Goal: Use online tool/utility

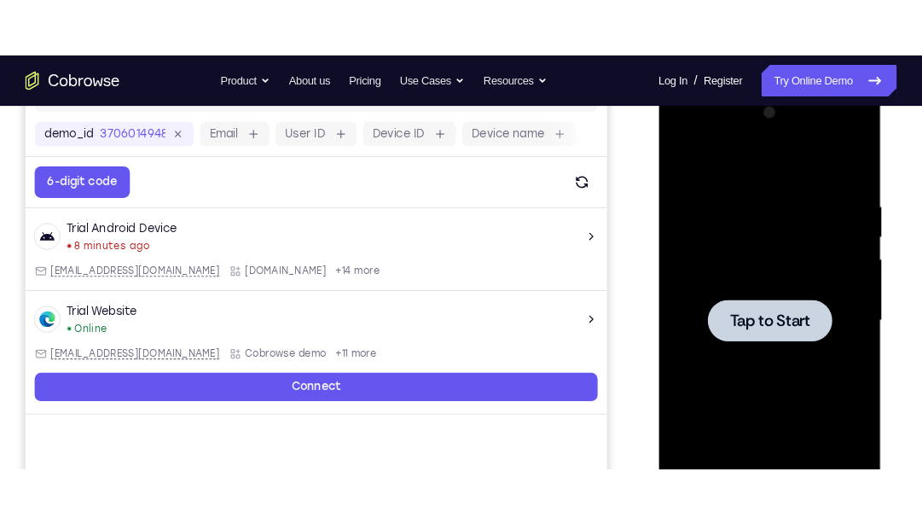
scroll to position [246, 0]
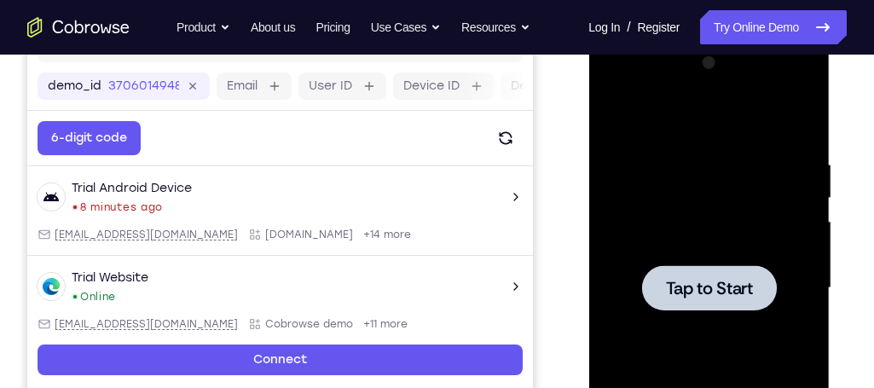
drag, startPoint x: 1059, startPoint y: 9, endPoint x: 566, endPoint y: 107, distance: 502.6
click at [566, 107] on div "Your Support Agent Your Customer Web iOS Android" at bounding box center [437, 233] width 820 height 630
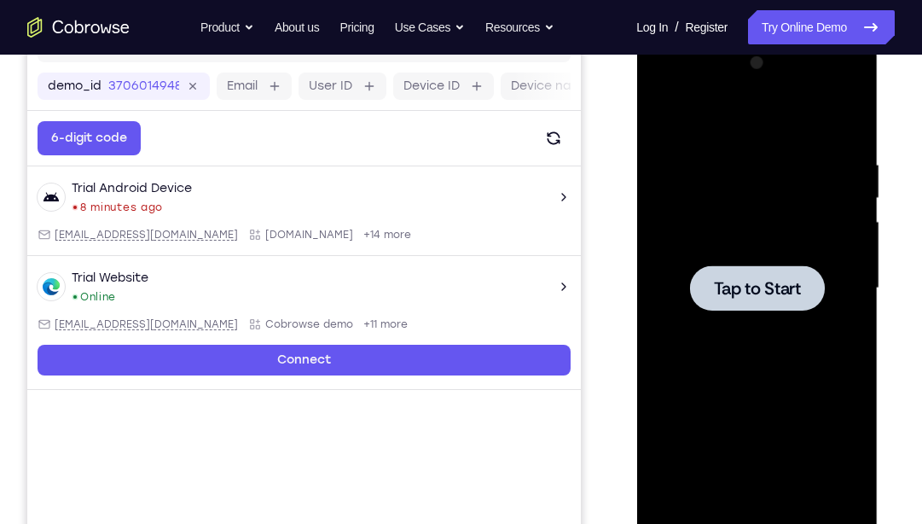
click at [773, 287] on span "Tap to Start" at bounding box center [756, 288] width 87 height 17
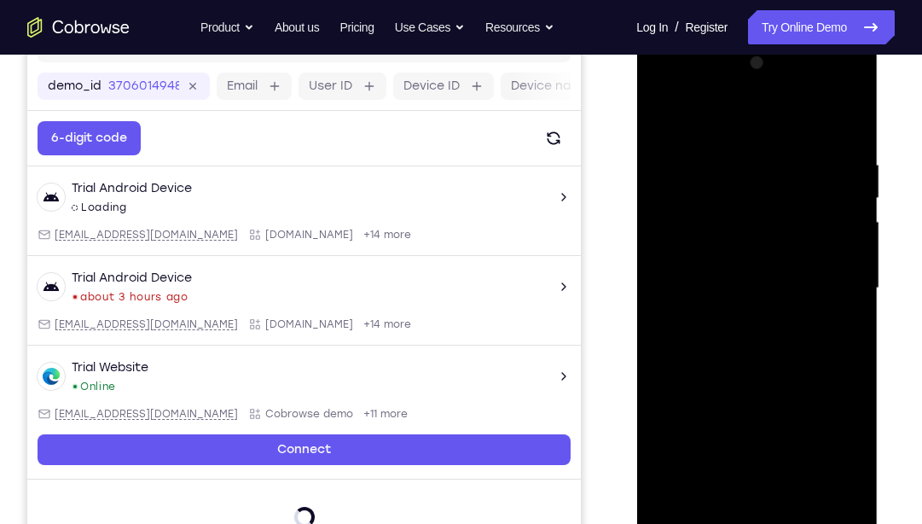
click at [761, 497] on div at bounding box center [756, 288] width 215 height 478
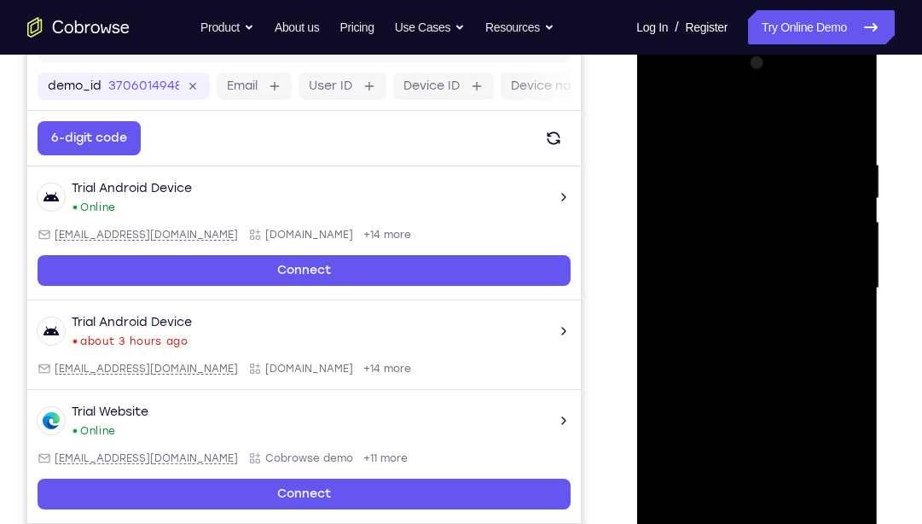
click at [828, 437] on div at bounding box center [756, 288] width 215 height 478
click at [735, 120] on div at bounding box center [756, 288] width 215 height 478
click at [834, 279] on div at bounding box center [756, 288] width 215 height 478
click at [737, 322] on div at bounding box center [756, 288] width 215 height 478
click at [756, 269] on div at bounding box center [756, 288] width 215 height 478
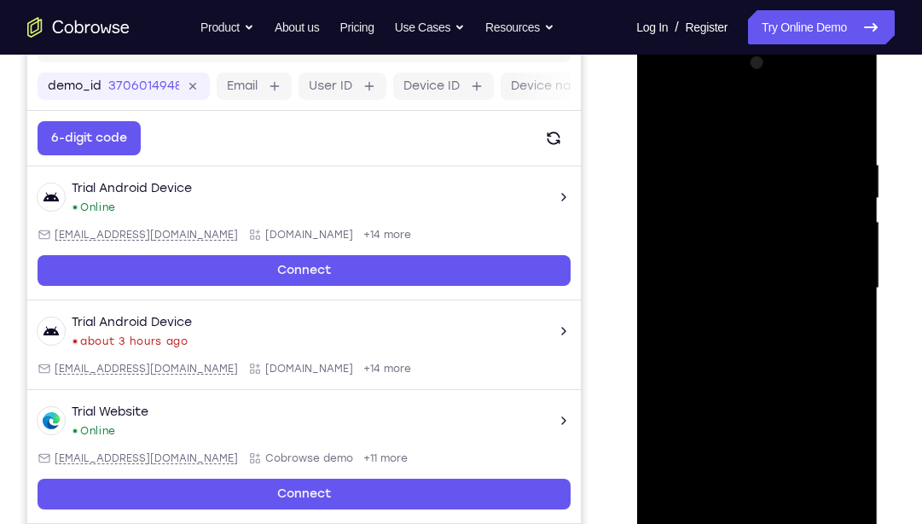
click at [742, 249] on div at bounding box center [756, 288] width 215 height 478
click at [755, 283] on div at bounding box center [756, 288] width 215 height 478
click at [770, 348] on div at bounding box center [756, 288] width 215 height 478
drag, startPoint x: 746, startPoint y: 132, endPoint x: 746, endPoint y: 88, distance: 44.4
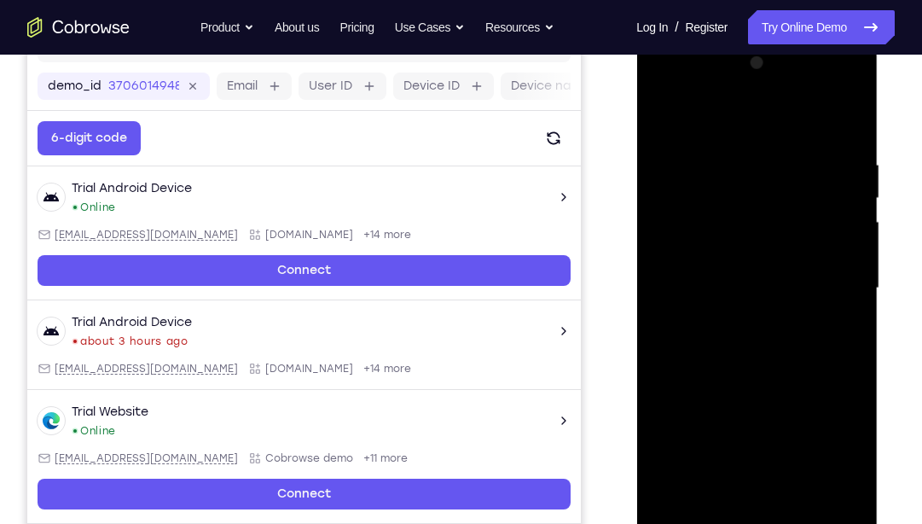
click at [746, 88] on div at bounding box center [756, 288] width 215 height 478
click at [781, 357] on div at bounding box center [756, 288] width 215 height 478
click at [795, 491] on div at bounding box center [756, 288] width 215 height 478
click at [775, 383] on div at bounding box center [756, 288] width 215 height 478
click at [764, 313] on div at bounding box center [756, 288] width 215 height 478
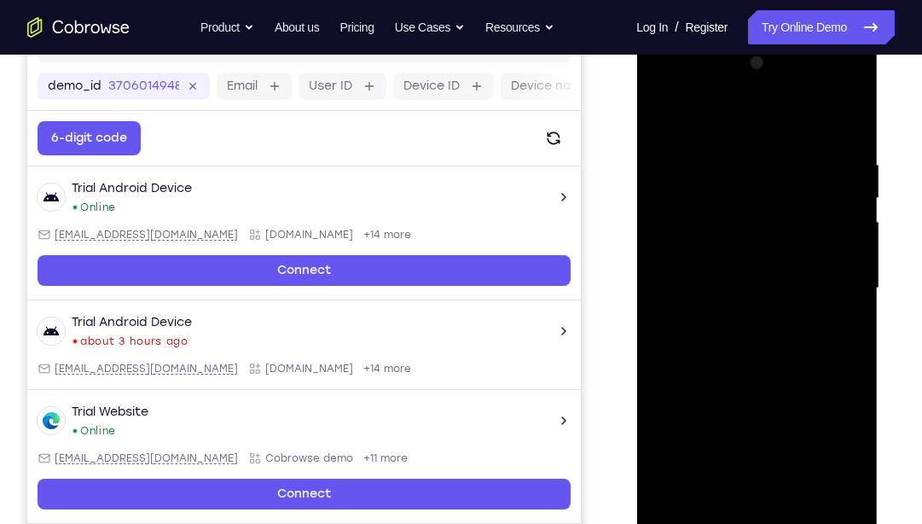
click at [666, 119] on div at bounding box center [756, 288] width 215 height 478
drag, startPoint x: 776, startPoint y: 365, endPoint x: 770, endPoint y: 202, distance: 163.0
click at [770, 202] on div at bounding box center [756, 288] width 215 height 478
drag, startPoint x: 763, startPoint y: 419, endPoint x: 766, endPoint y: 524, distance: 105.0
click at [766, 497] on div at bounding box center [756, 288] width 215 height 478
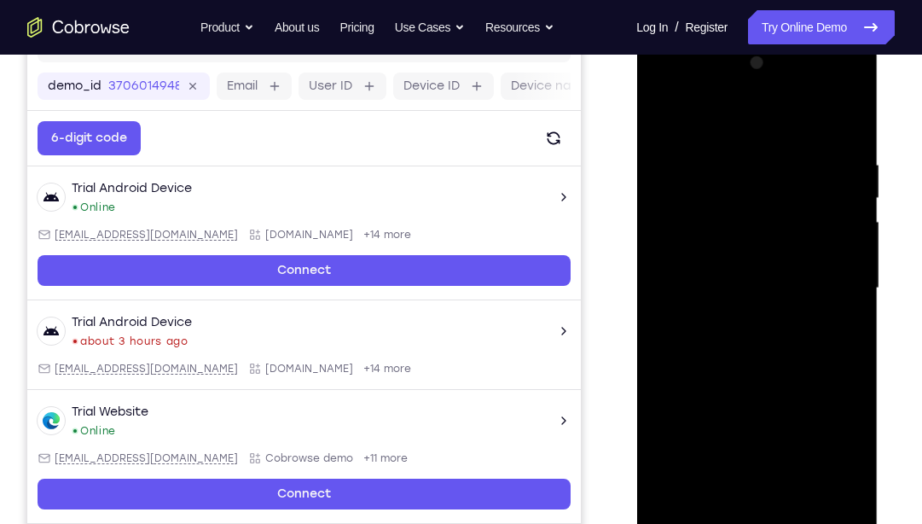
drag, startPoint x: 768, startPoint y: 296, endPoint x: 781, endPoint y: 524, distance: 228.1
click at [781, 497] on div at bounding box center [756, 288] width 215 height 478
drag, startPoint x: 758, startPoint y: 292, endPoint x: 777, endPoint y: 524, distance: 232.8
click at [777, 497] on div at bounding box center [756, 288] width 215 height 478
click at [672, 118] on div at bounding box center [756, 288] width 215 height 478
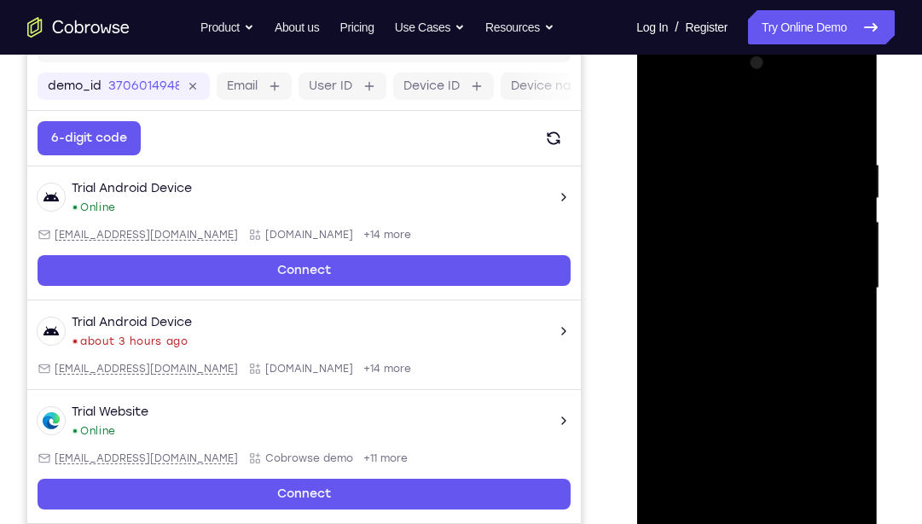
drag, startPoint x: 757, startPoint y: 369, endPoint x: 769, endPoint y: 138, distance: 230.6
click at [769, 138] on div at bounding box center [756, 288] width 215 height 478
drag, startPoint x: 775, startPoint y: 357, endPoint x: 775, endPoint y: 123, distance: 233.7
click at [775, 123] on div at bounding box center [756, 288] width 215 height 478
drag, startPoint x: 797, startPoint y: 421, endPoint x: 794, endPoint y: 208, distance: 213.3
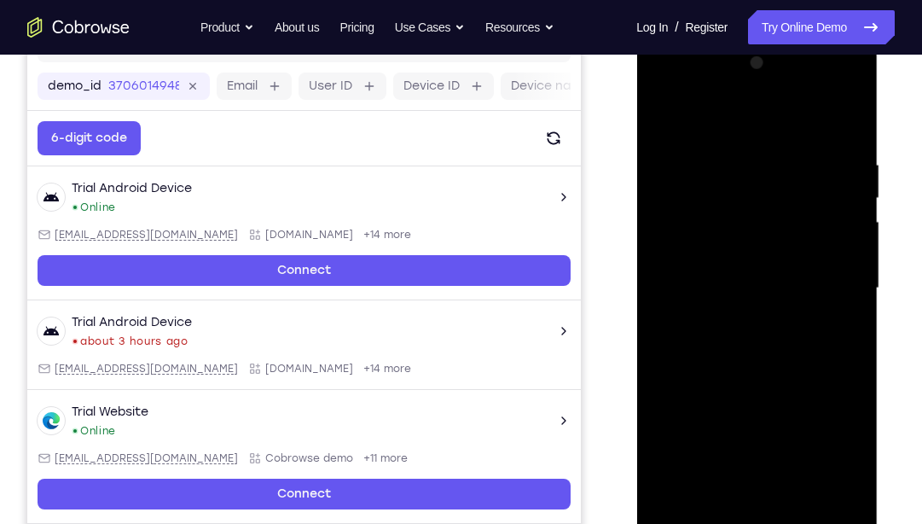
click at [794, 208] on div at bounding box center [756, 288] width 215 height 478
drag, startPoint x: 763, startPoint y: 338, endPoint x: 790, endPoint y: 119, distance: 220.1
click at [790, 119] on div at bounding box center [756, 288] width 215 height 478
drag, startPoint x: 800, startPoint y: 230, endPoint x: 821, endPoint y: 524, distance: 294.2
click at [821, 497] on div at bounding box center [756, 288] width 215 height 478
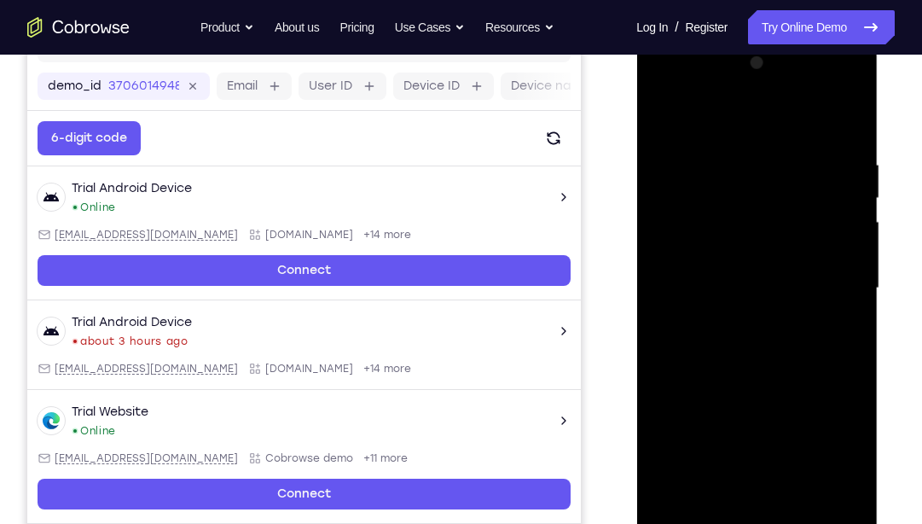
drag, startPoint x: 773, startPoint y: 181, endPoint x: 752, endPoint y: 524, distance: 343.6
click at [752, 497] on div at bounding box center [756, 288] width 215 height 478
drag, startPoint x: 788, startPoint y: 234, endPoint x: 783, endPoint y: 460, distance: 226.1
click at [783, 460] on div at bounding box center [756, 288] width 215 height 478
drag, startPoint x: 781, startPoint y: 274, endPoint x: 788, endPoint y: 432, distance: 158.0
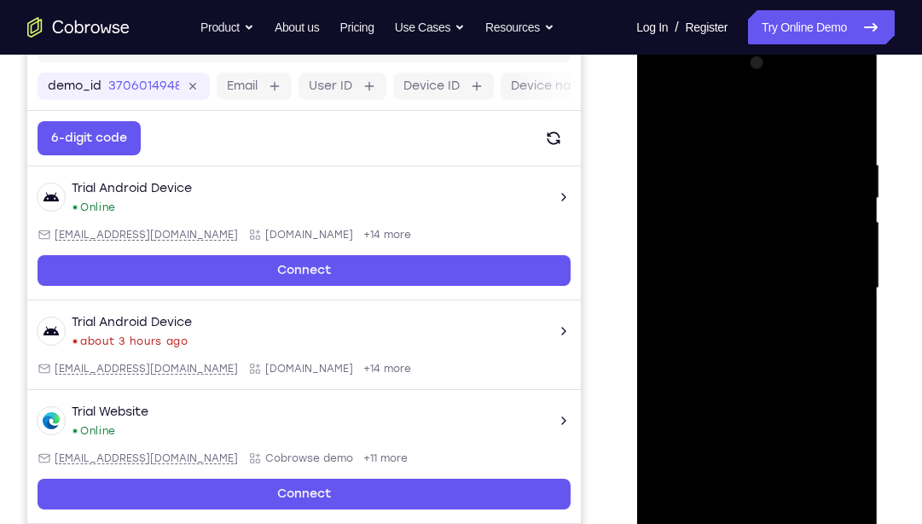
click at [788, 432] on div at bounding box center [756, 288] width 215 height 478
drag, startPoint x: 766, startPoint y: 239, endPoint x: 749, endPoint y: 464, distance: 225.9
click at [749, 464] on div at bounding box center [756, 288] width 215 height 478
drag, startPoint x: 769, startPoint y: 237, endPoint x: 773, endPoint y: 460, distance: 222.7
click at [773, 460] on div at bounding box center [756, 288] width 215 height 478
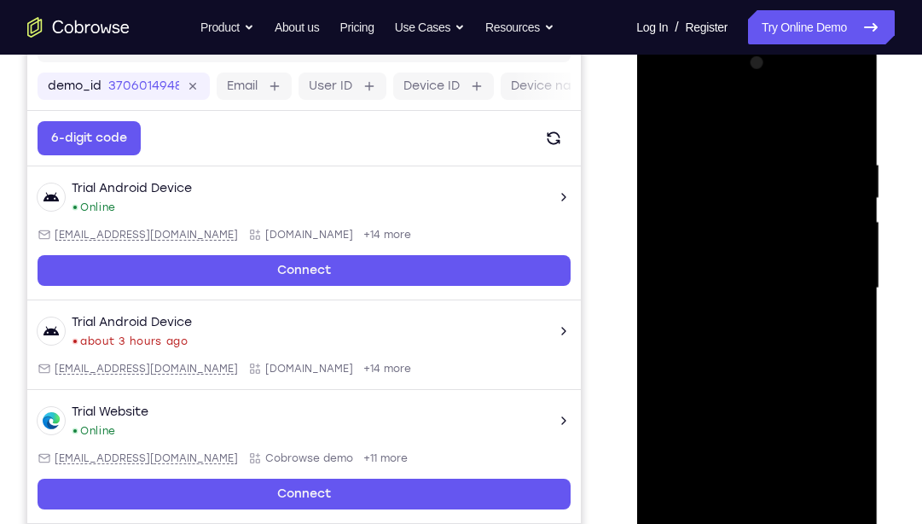
drag, startPoint x: 767, startPoint y: 243, endPoint x: 757, endPoint y: 469, distance: 226.3
click at [757, 469] on div at bounding box center [756, 288] width 215 height 478
drag, startPoint x: 767, startPoint y: 204, endPoint x: 749, endPoint y: 524, distance: 320.4
click at [749, 497] on div at bounding box center [756, 288] width 215 height 478
drag, startPoint x: 759, startPoint y: 252, endPoint x: 763, endPoint y: 524, distance: 272.2
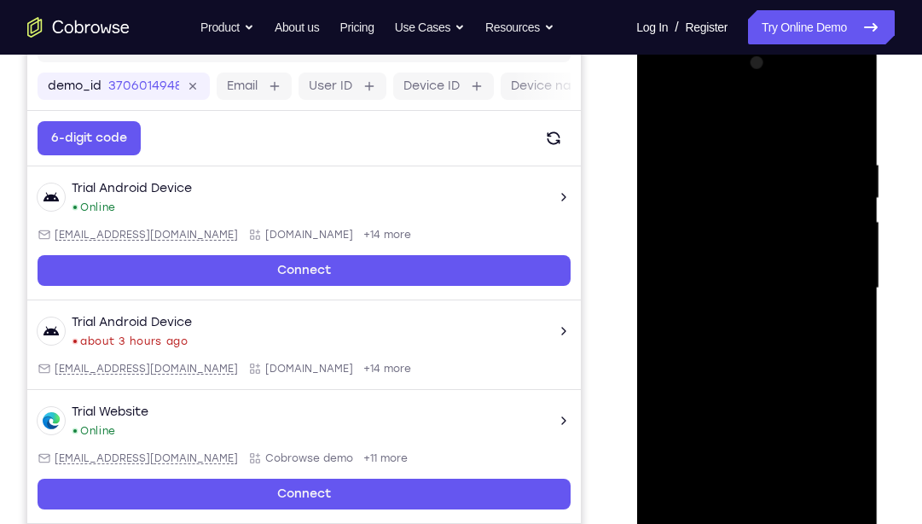
click at [763, 497] on div at bounding box center [756, 288] width 215 height 478
drag, startPoint x: 767, startPoint y: 233, endPoint x: 752, endPoint y: 524, distance: 291.3
click at [752, 497] on div at bounding box center [756, 288] width 215 height 478
drag, startPoint x: 770, startPoint y: 189, endPoint x: 771, endPoint y: 512, distance: 323.3
click at [771, 497] on div at bounding box center [756, 288] width 215 height 478
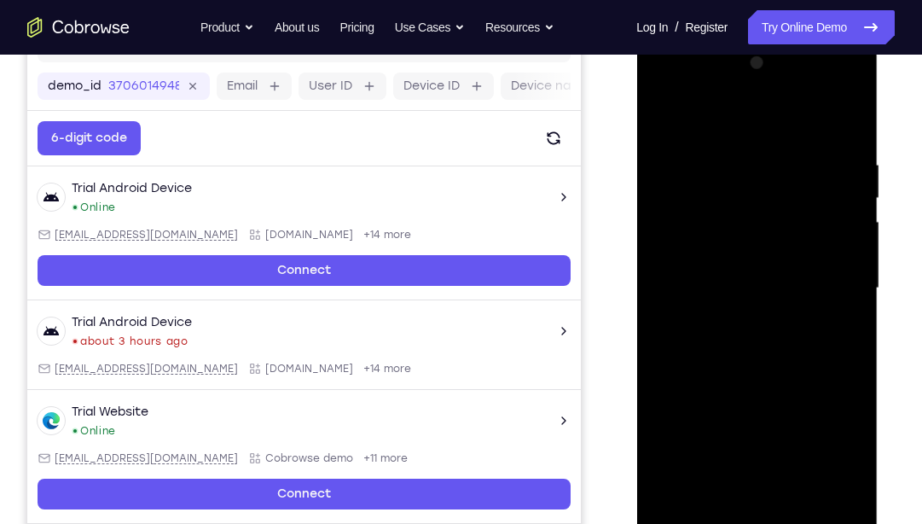
click at [732, 164] on div at bounding box center [756, 288] width 215 height 478
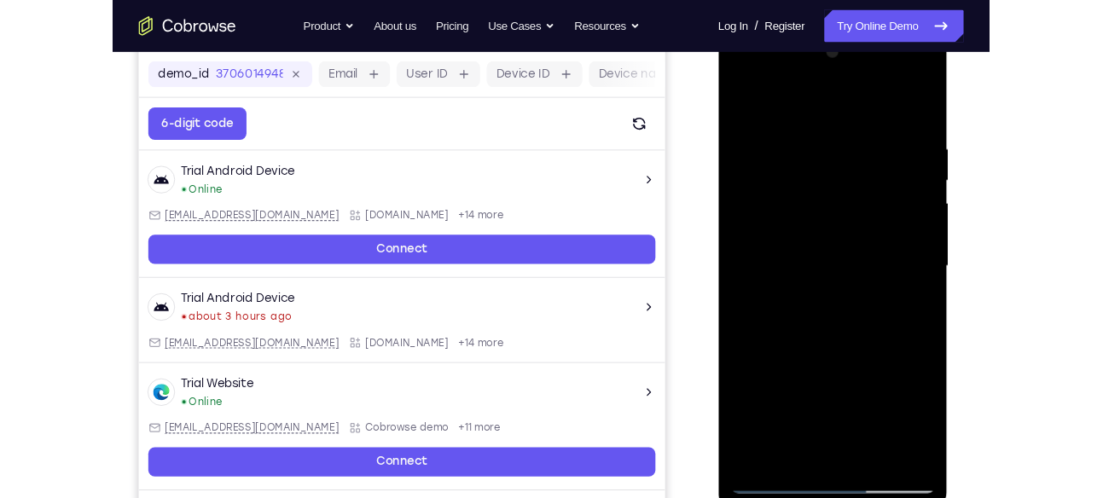
scroll to position [256, 0]
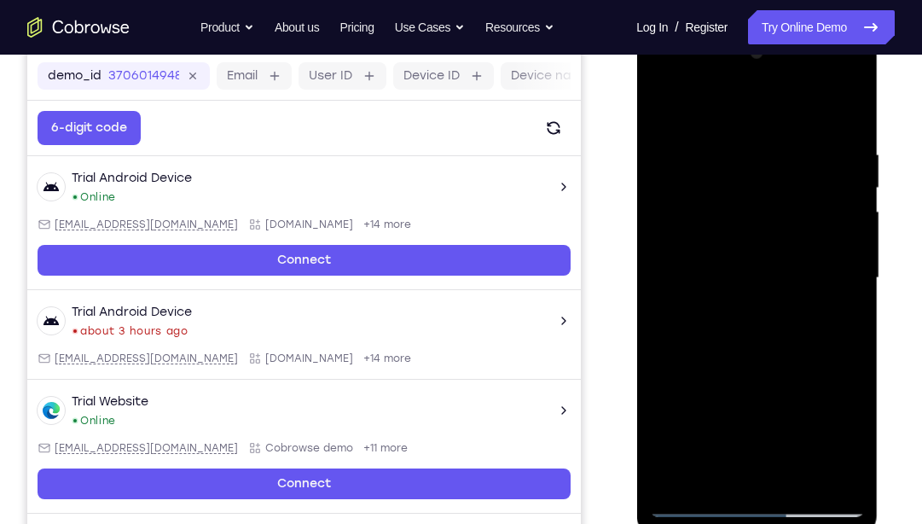
click at [823, 470] on div at bounding box center [756, 278] width 215 height 478
click at [845, 473] on div at bounding box center [756, 278] width 215 height 478
click at [823, 473] on div at bounding box center [756, 278] width 215 height 478
click at [847, 119] on div at bounding box center [756, 278] width 215 height 478
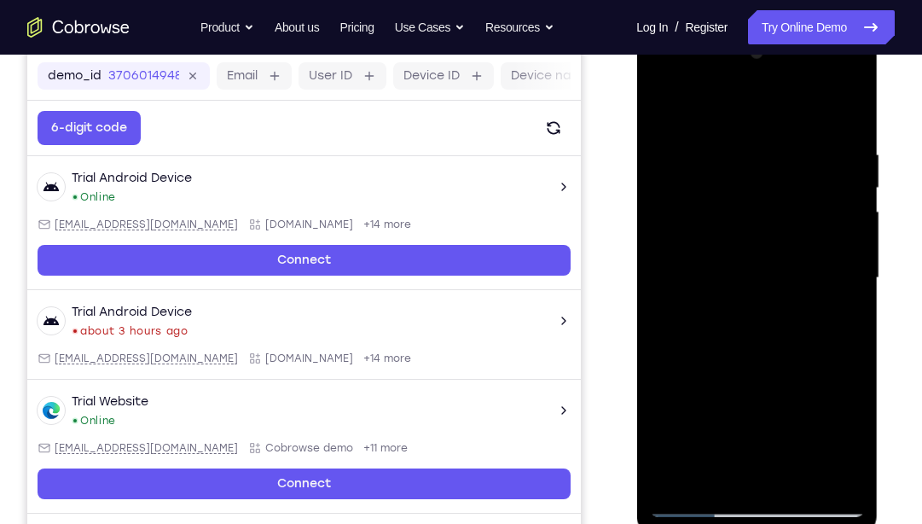
click at [802, 479] on div at bounding box center [756, 278] width 215 height 478
click at [667, 102] on div at bounding box center [756, 278] width 215 height 478
click at [718, 479] on div at bounding box center [756, 278] width 215 height 478
click at [755, 109] on div at bounding box center [756, 278] width 215 height 478
drag, startPoint x: 742, startPoint y: 265, endPoint x: 742, endPoint y: 331, distance: 65.7
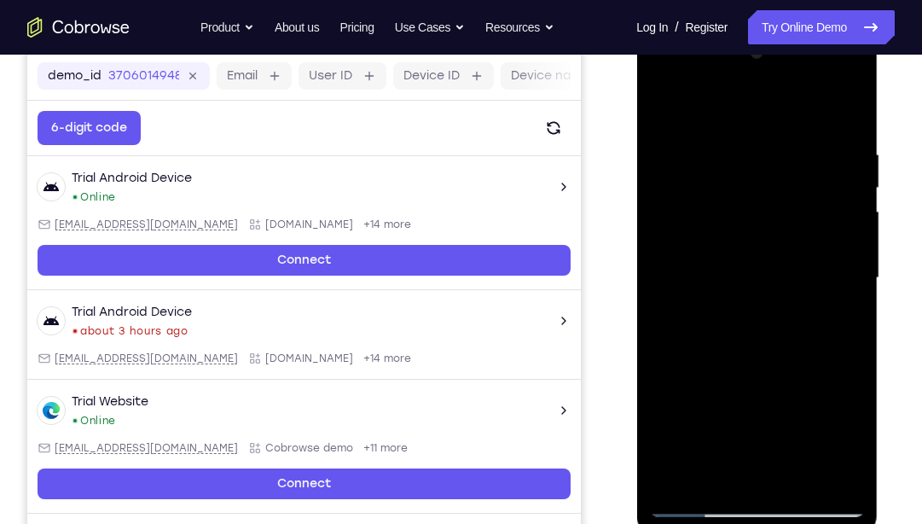
click at [742, 331] on div at bounding box center [756, 278] width 215 height 478
click at [738, 184] on div at bounding box center [756, 278] width 215 height 478
click at [775, 168] on div at bounding box center [756, 278] width 215 height 478
click at [750, 334] on div at bounding box center [756, 278] width 215 height 478
click at [776, 165] on div at bounding box center [756, 278] width 215 height 478
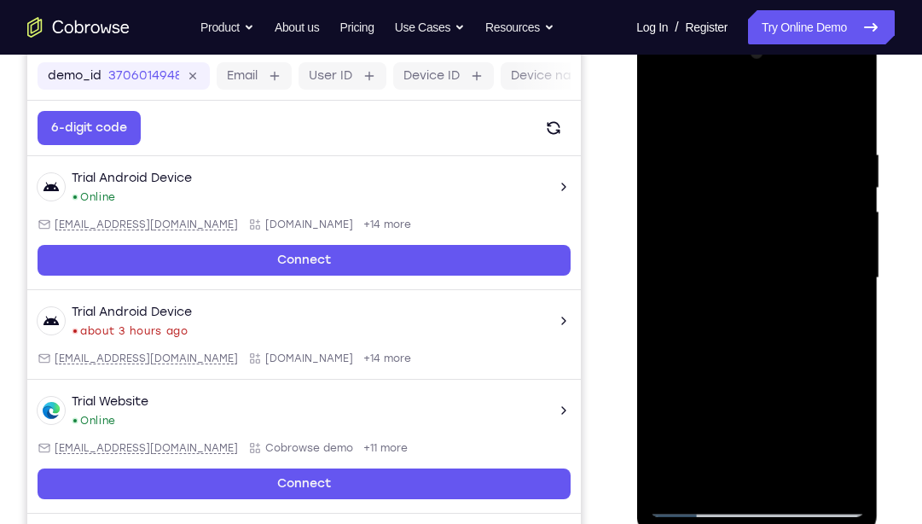
click at [666, 107] on div at bounding box center [756, 278] width 215 height 478
click at [851, 104] on div at bounding box center [756, 278] width 215 height 478
click at [676, 480] on div at bounding box center [756, 278] width 215 height 478
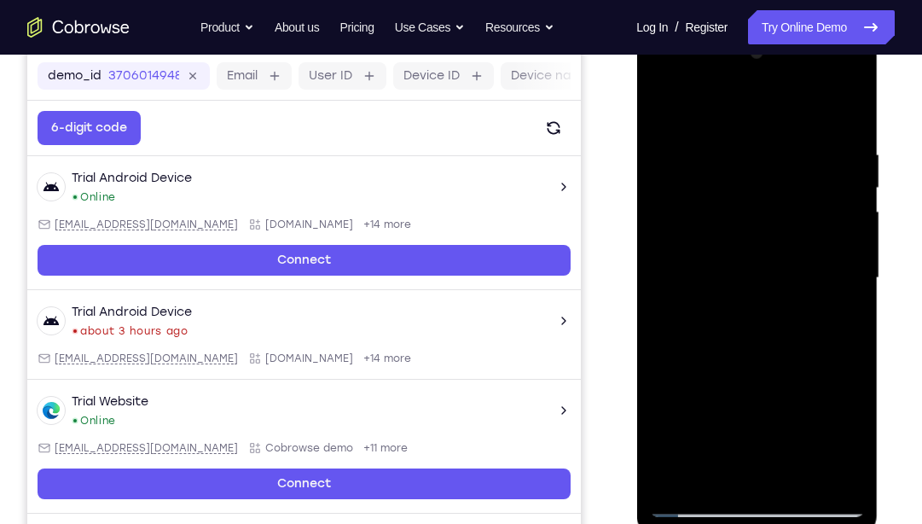
click at [676, 480] on div at bounding box center [756, 278] width 215 height 478
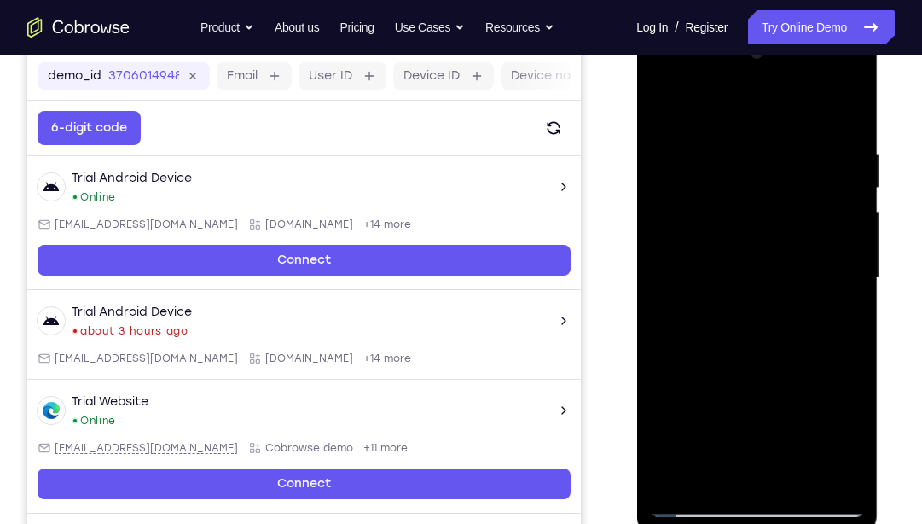
drag, startPoint x: 762, startPoint y: 111, endPoint x: 743, endPoint y: 477, distance: 366.5
click at [743, 477] on div at bounding box center [756, 278] width 215 height 478
click at [729, 133] on div at bounding box center [756, 278] width 215 height 478
